Goal: Task Accomplishment & Management: Complete application form

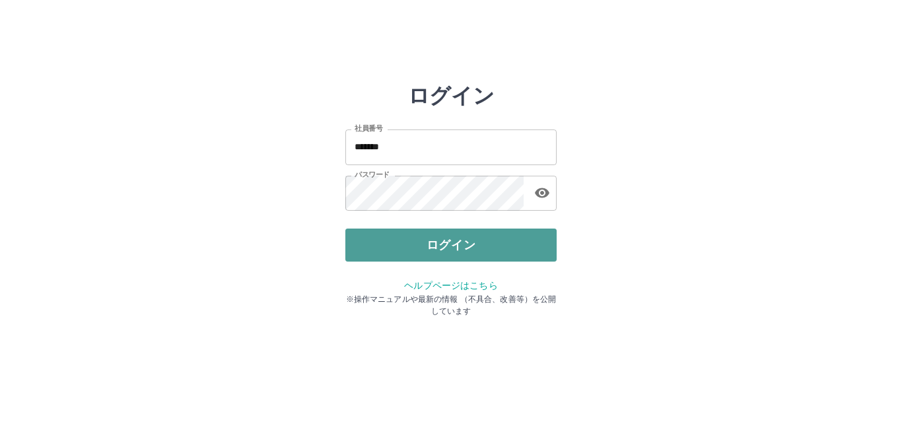
click at [364, 248] on button "ログイン" at bounding box center [450, 244] width 211 height 33
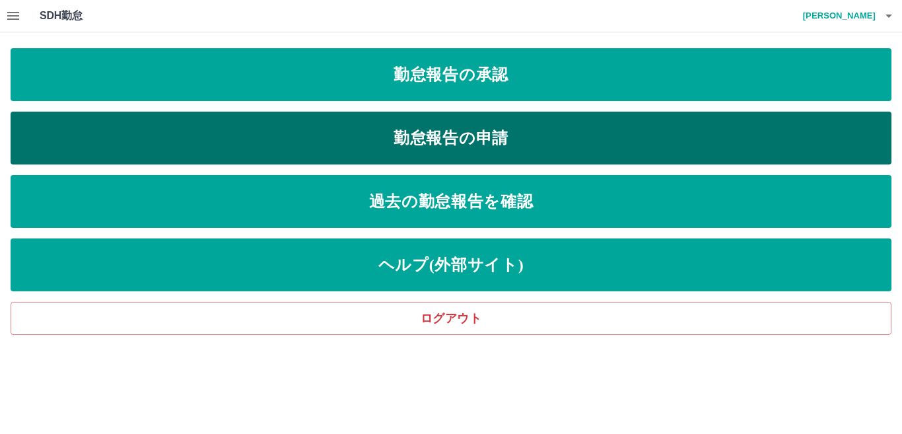
click at [500, 147] on link "勤怠報告の申請" at bounding box center [451, 138] width 880 height 53
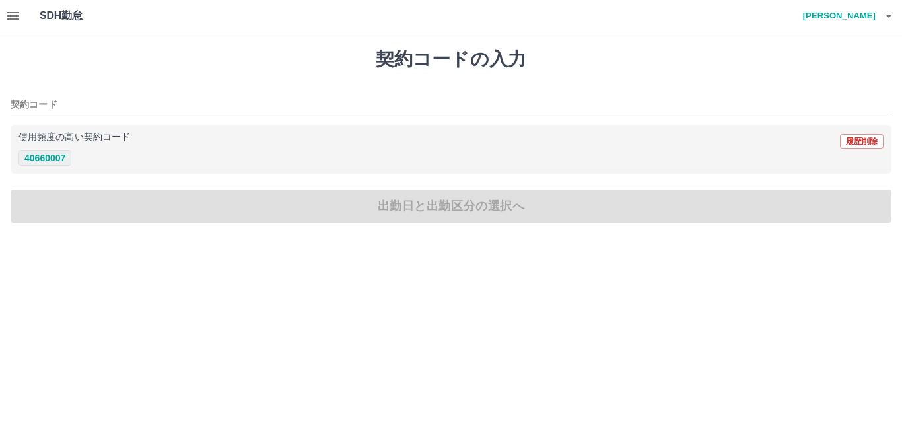
click at [40, 152] on button "40660007" at bounding box center [44, 158] width 53 height 16
type input "********"
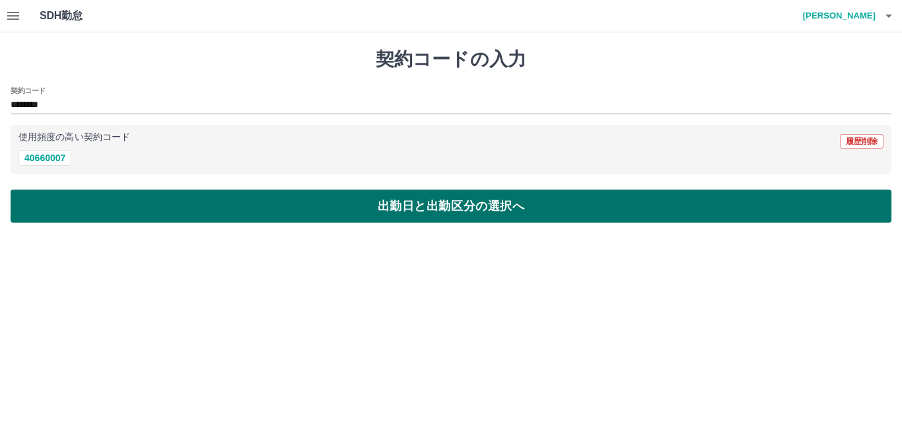
click at [109, 212] on button "出勤日と出勤区分の選択へ" at bounding box center [451, 205] width 880 height 33
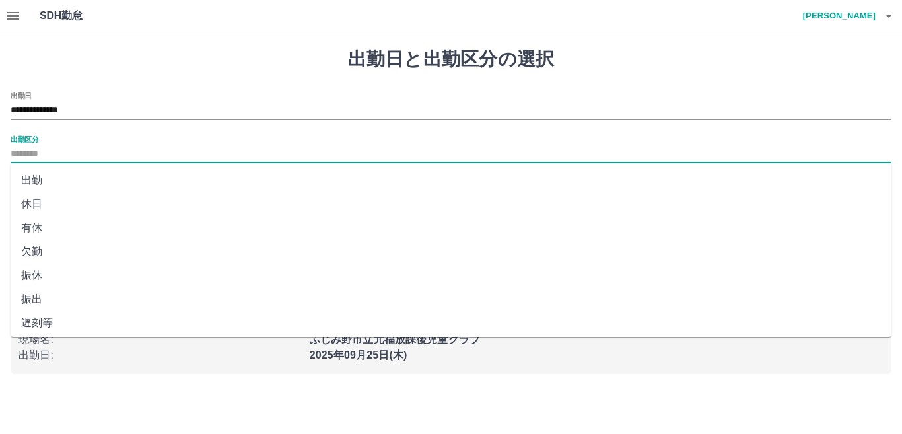
click at [75, 154] on input "出勤区分" at bounding box center [451, 154] width 880 height 17
click at [31, 180] on li "出勤" at bounding box center [451, 180] width 880 height 24
type input "**"
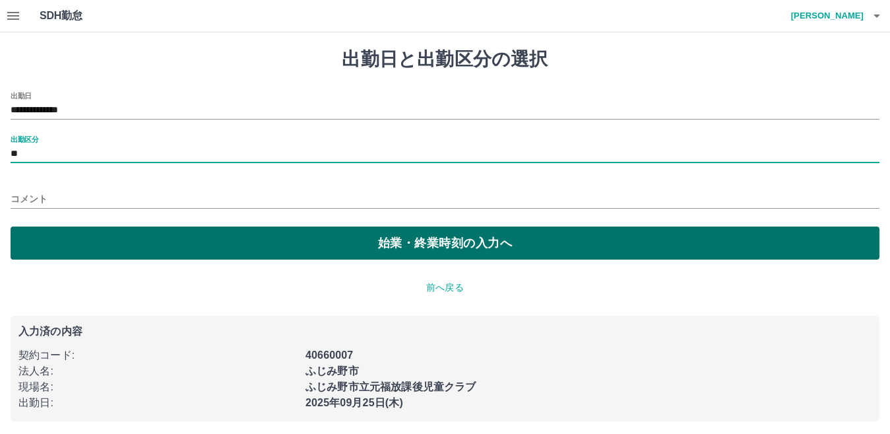
click at [83, 233] on button "始業・終業時刻の入力へ" at bounding box center [445, 242] width 869 height 33
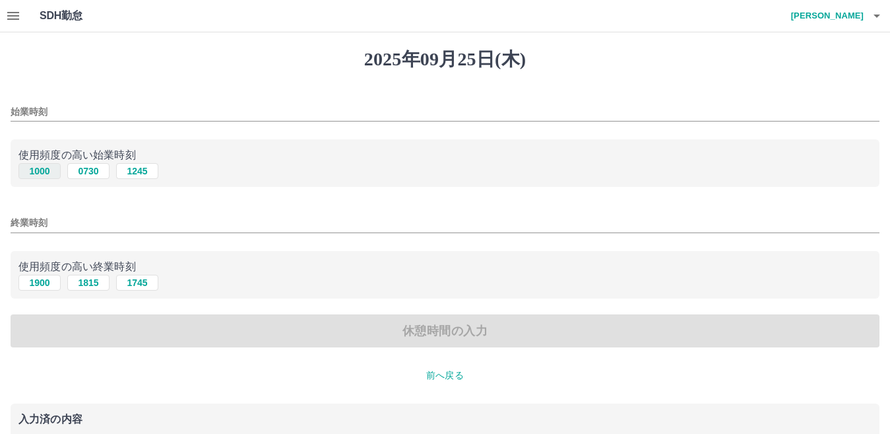
click at [41, 172] on button "1000" at bounding box center [39, 171] width 42 height 16
type input "****"
click at [49, 286] on button "1900" at bounding box center [39, 283] width 42 height 16
type input "****"
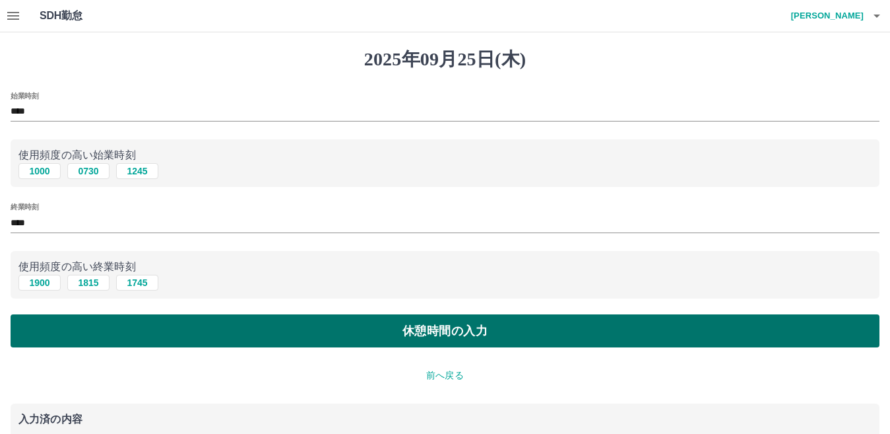
click at [102, 339] on button "休憩時間の入力" at bounding box center [445, 330] width 869 height 33
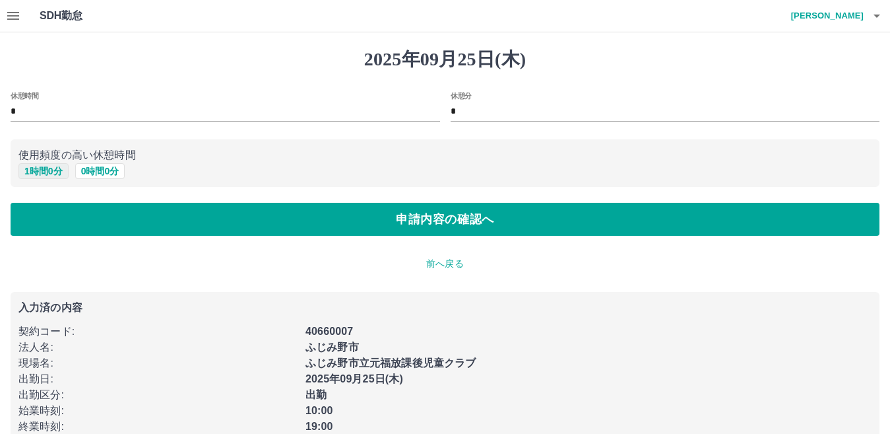
click at [42, 170] on button "1 時間 0 分" at bounding box center [43, 171] width 50 height 16
type input "*"
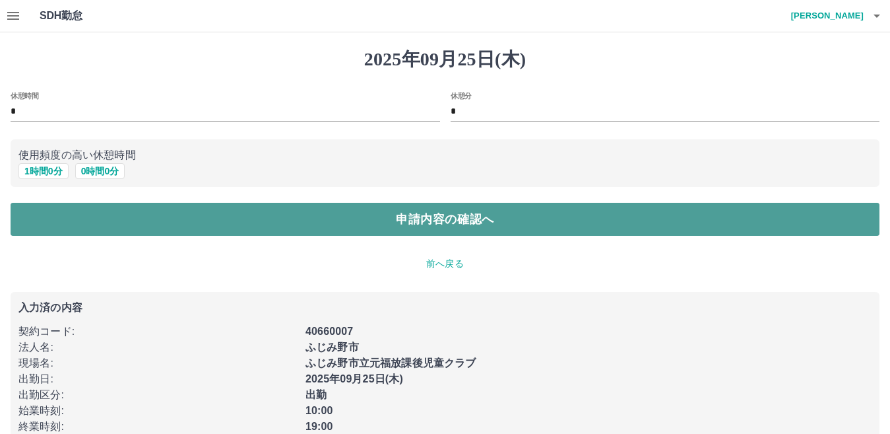
click at [83, 232] on button "申請内容の確認へ" at bounding box center [445, 219] width 869 height 33
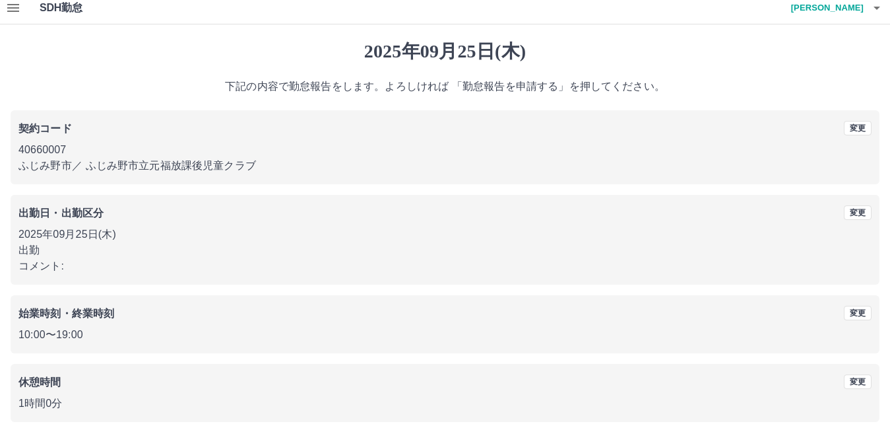
scroll to position [61, 0]
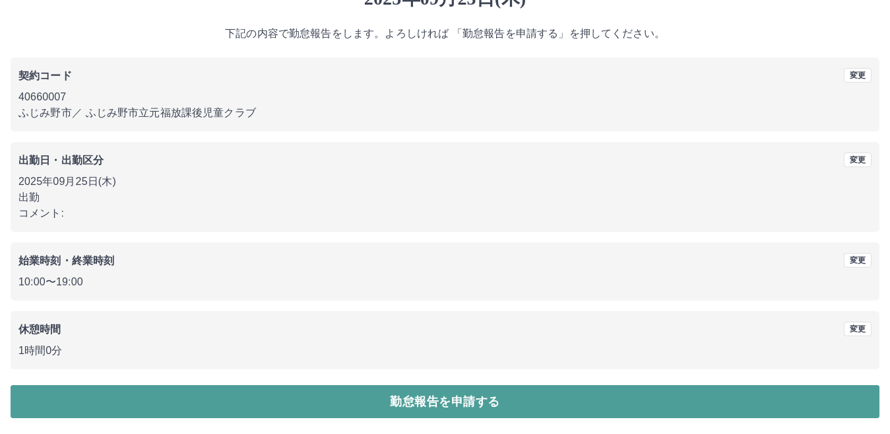
click at [314, 402] on button "勤怠報告を申請する" at bounding box center [445, 401] width 869 height 33
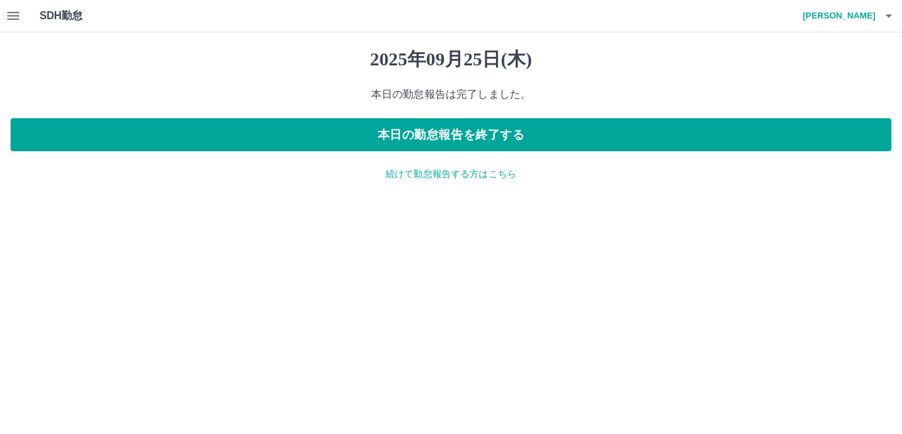
click at [13, 20] on icon "button" at bounding box center [13, 16] width 16 height 16
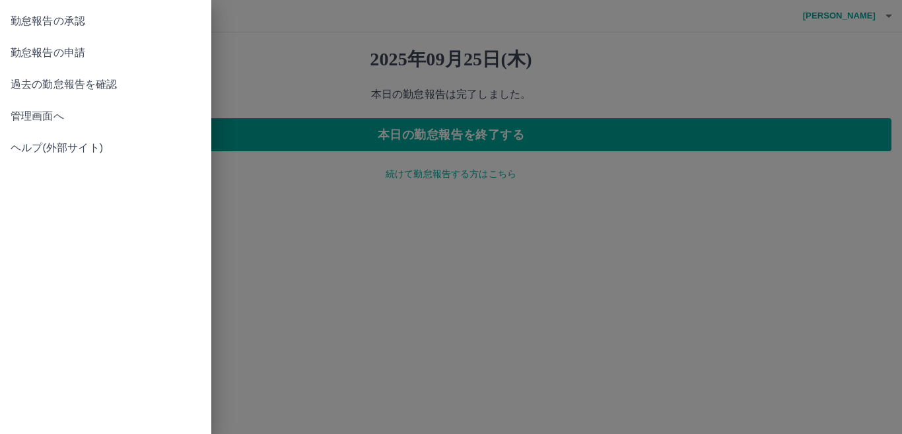
click at [68, 29] on link "勤怠報告の承認" at bounding box center [105, 21] width 211 height 32
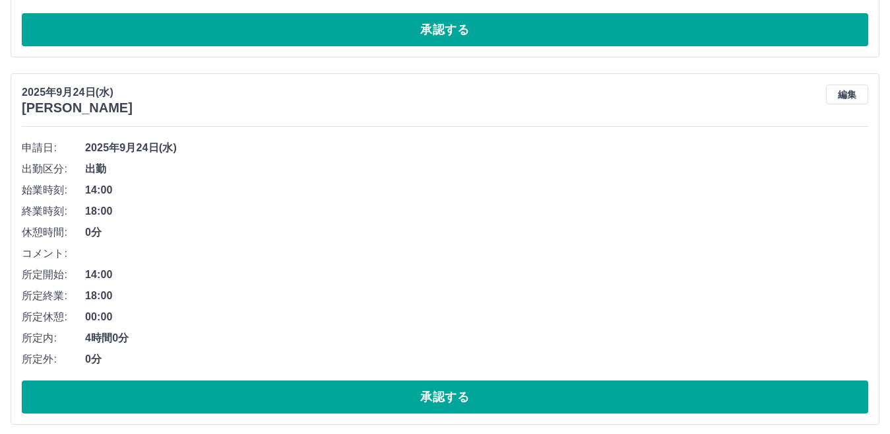
scroll to position [462, 0]
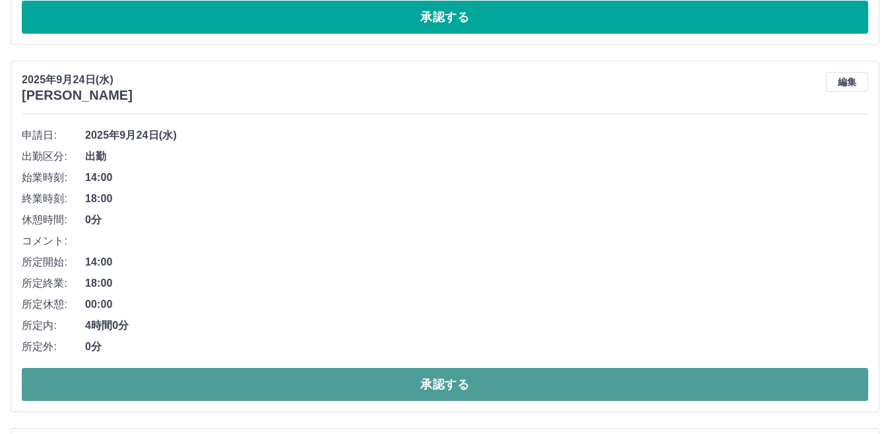
click at [236, 388] on button "承認する" at bounding box center [445, 384] width 847 height 33
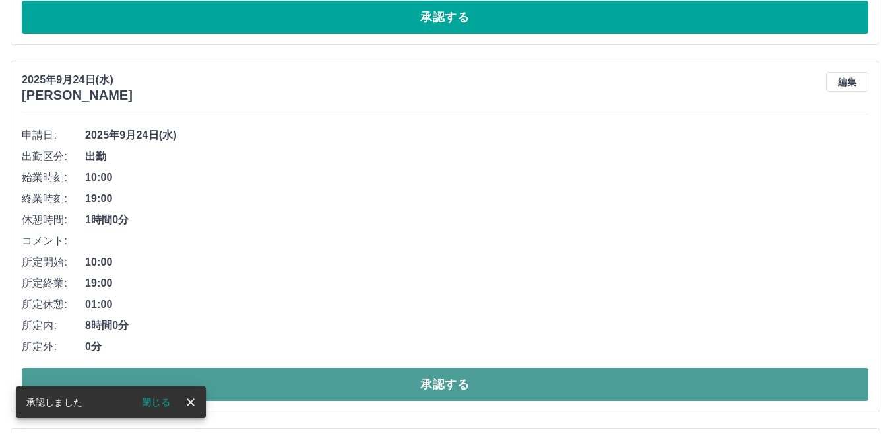
click at [244, 386] on button "承認する" at bounding box center [445, 384] width 847 height 33
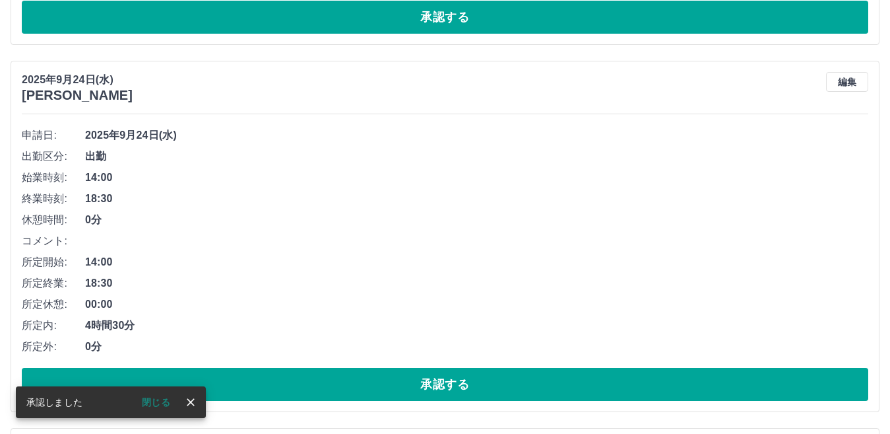
click at [246, 387] on button "承認する" at bounding box center [445, 384] width 847 height 33
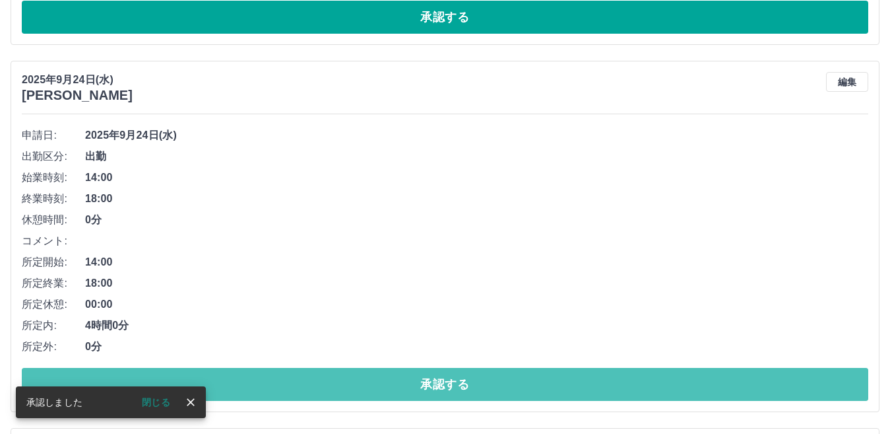
click at [249, 388] on button "承認する" at bounding box center [445, 384] width 847 height 33
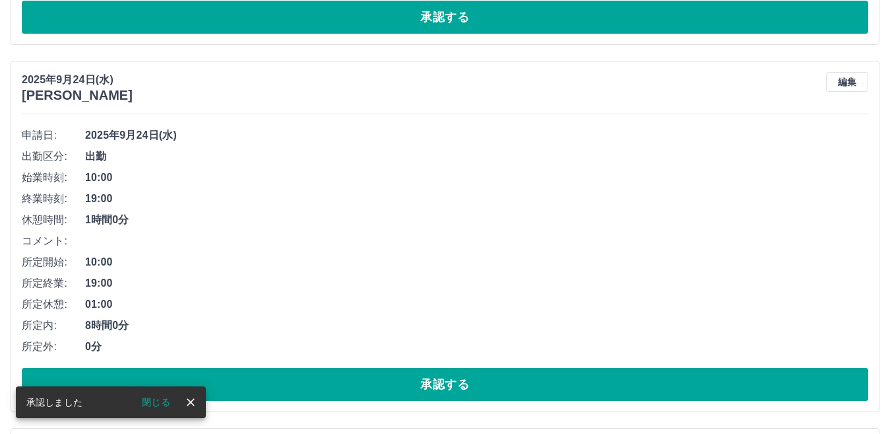
click at [250, 388] on button "承認する" at bounding box center [445, 384] width 847 height 33
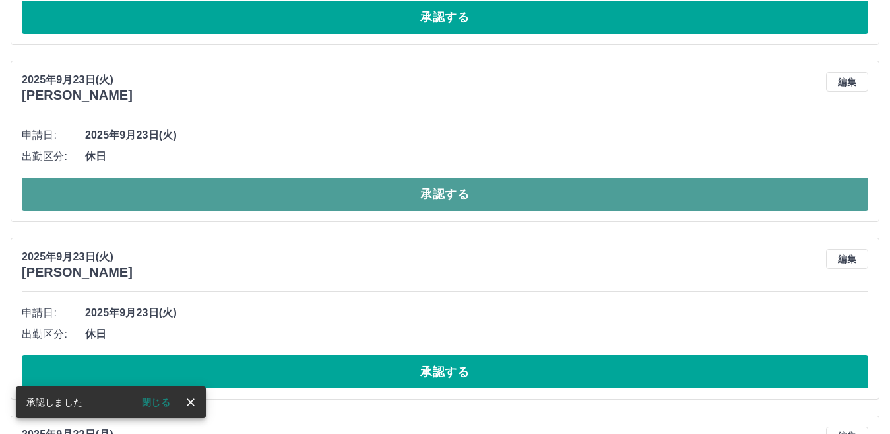
click at [236, 195] on button "承認する" at bounding box center [445, 194] width 847 height 33
click at [243, 199] on button "承認する" at bounding box center [445, 194] width 847 height 33
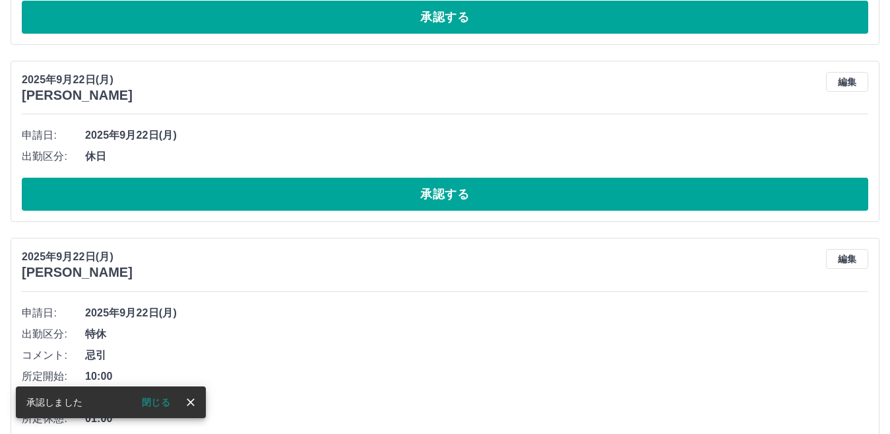
click at [243, 200] on button "承認する" at bounding box center [445, 194] width 847 height 33
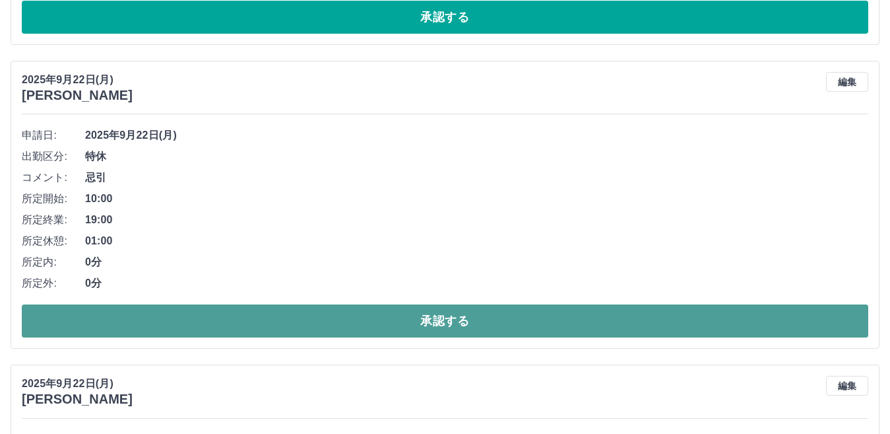
click at [269, 331] on button "承認する" at bounding box center [445, 320] width 847 height 33
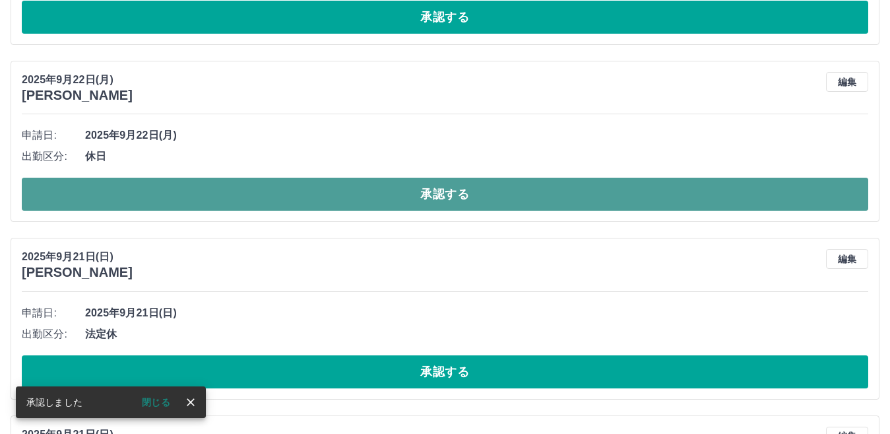
click at [238, 198] on button "承認する" at bounding box center [445, 194] width 847 height 33
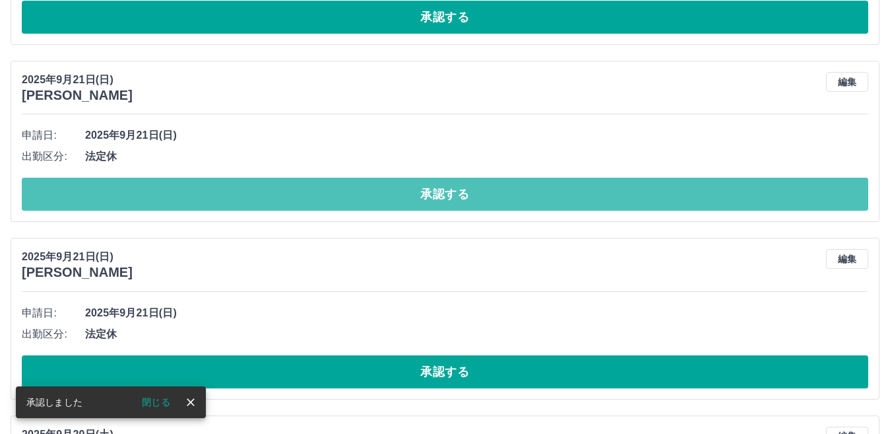
click at [240, 200] on button "承認する" at bounding box center [445, 194] width 847 height 33
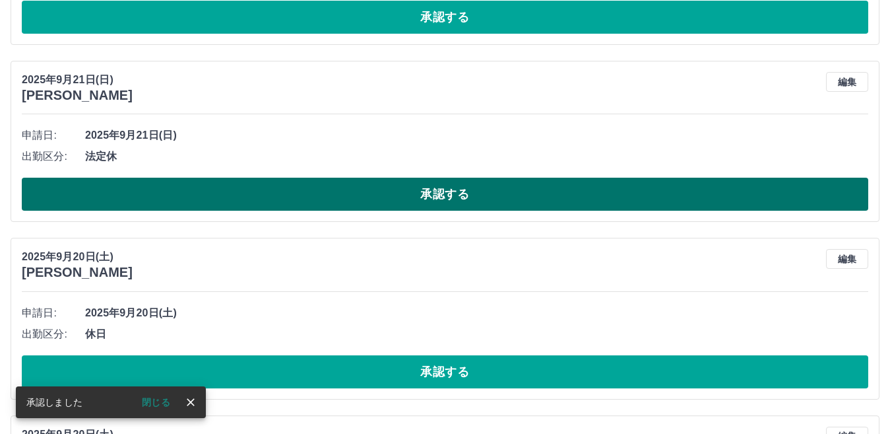
click at [241, 195] on button "承認する" at bounding box center [445, 194] width 847 height 33
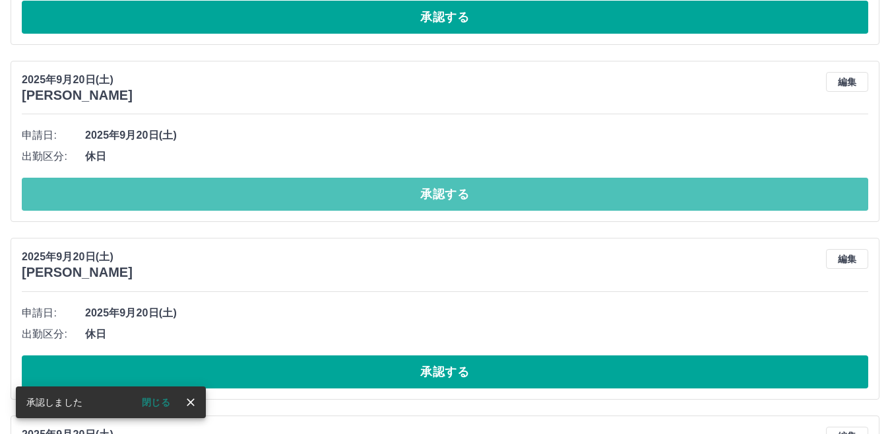
click at [241, 195] on button "承認する" at bounding box center [445, 194] width 847 height 33
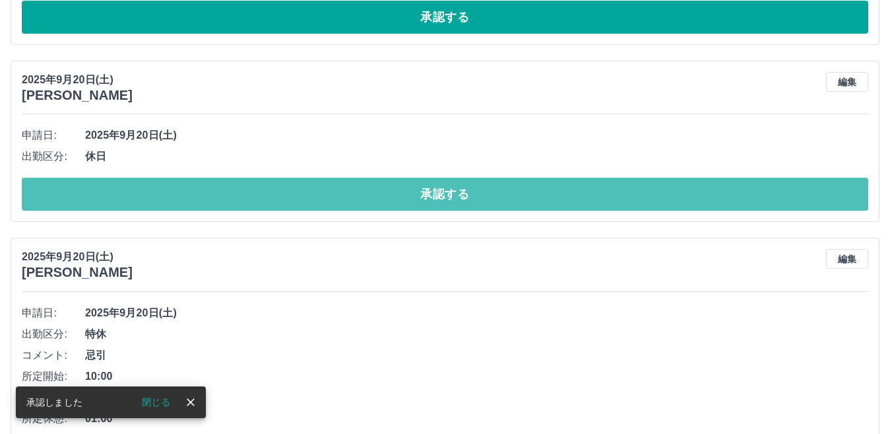
click at [241, 197] on button "承認する" at bounding box center [445, 194] width 847 height 33
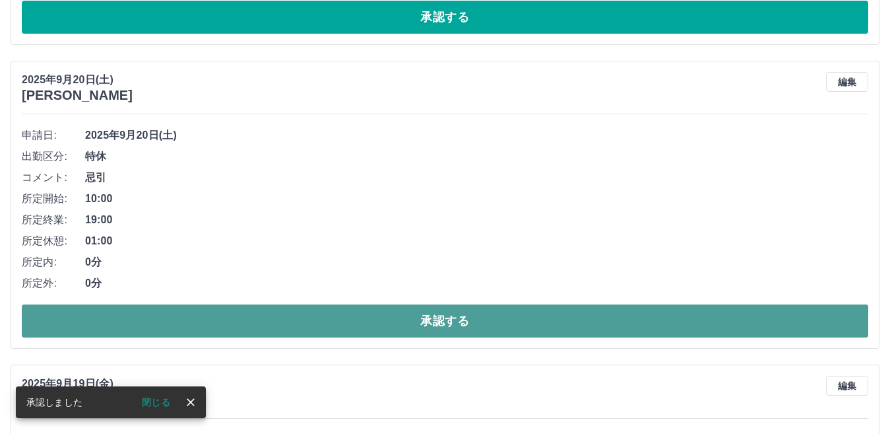
click at [242, 329] on button "承認する" at bounding box center [445, 320] width 847 height 33
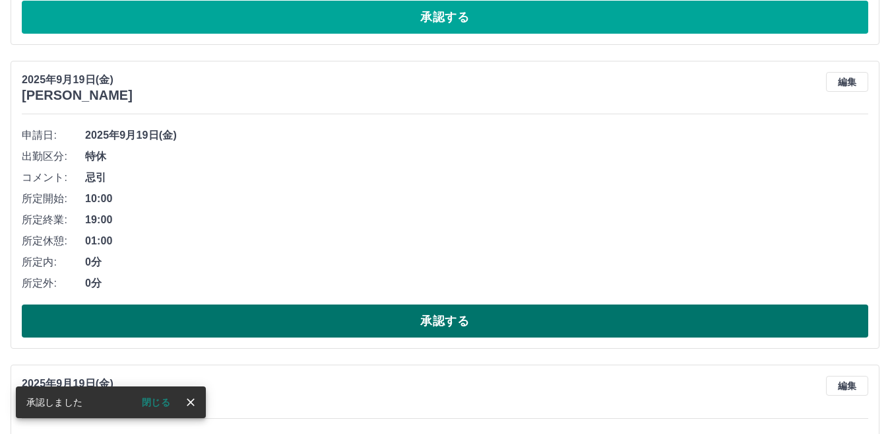
click at [243, 327] on button "承認する" at bounding box center [445, 320] width 847 height 33
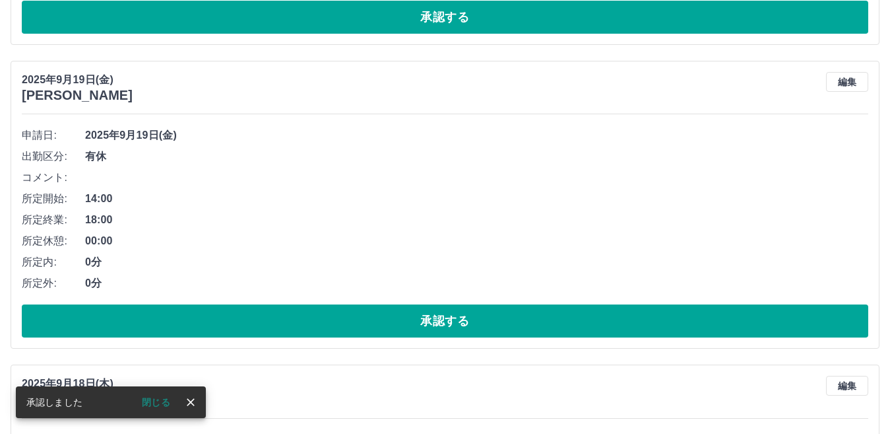
click at [243, 327] on button "承認する" at bounding box center [445, 320] width 847 height 33
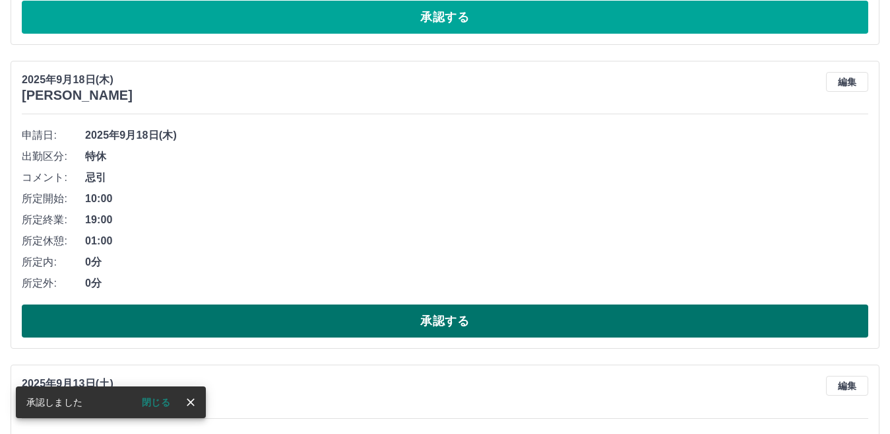
click at [244, 327] on button "承認する" at bounding box center [445, 320] width 847 height 33
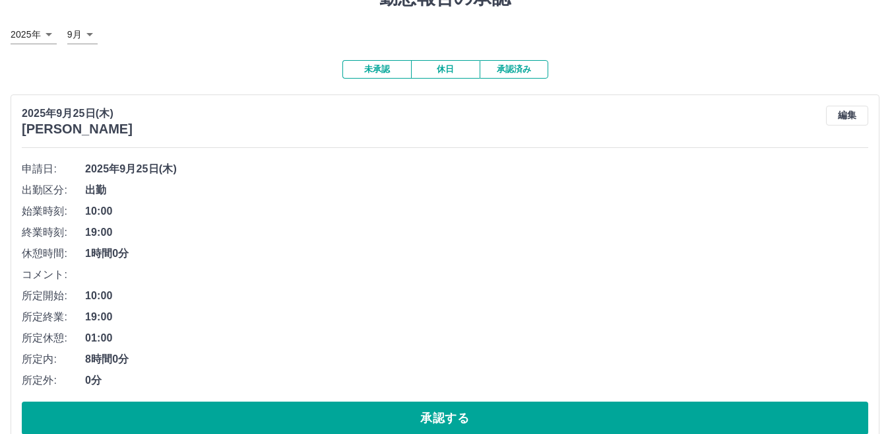
scroll to position [0, 0]
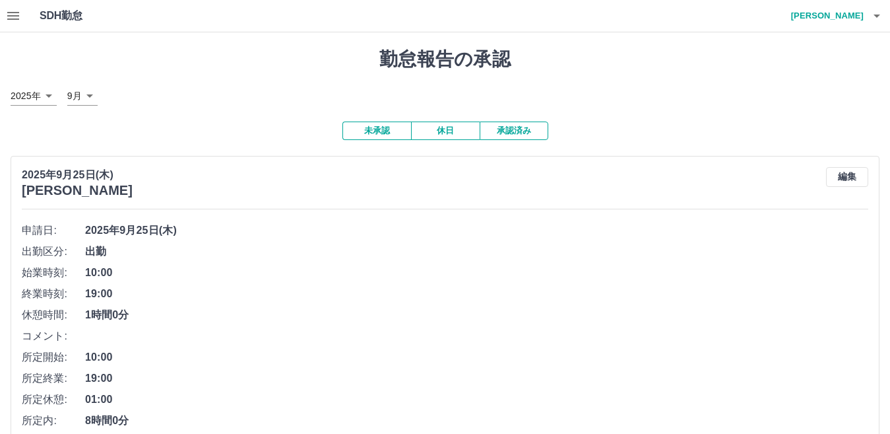
click at [490, 137] on button "承認済み" at bounding box center [514, 130] width 69 height 18
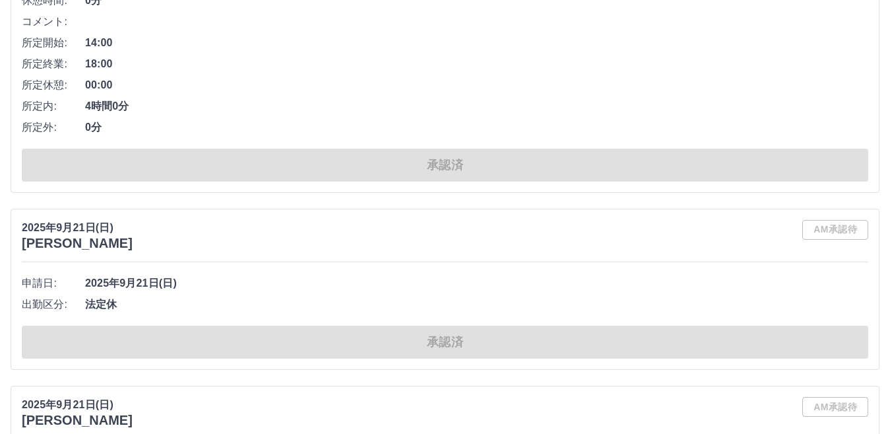
scroll to position [4952, 0]
